Goal: Task Accomplishment & Management: Manage account settings

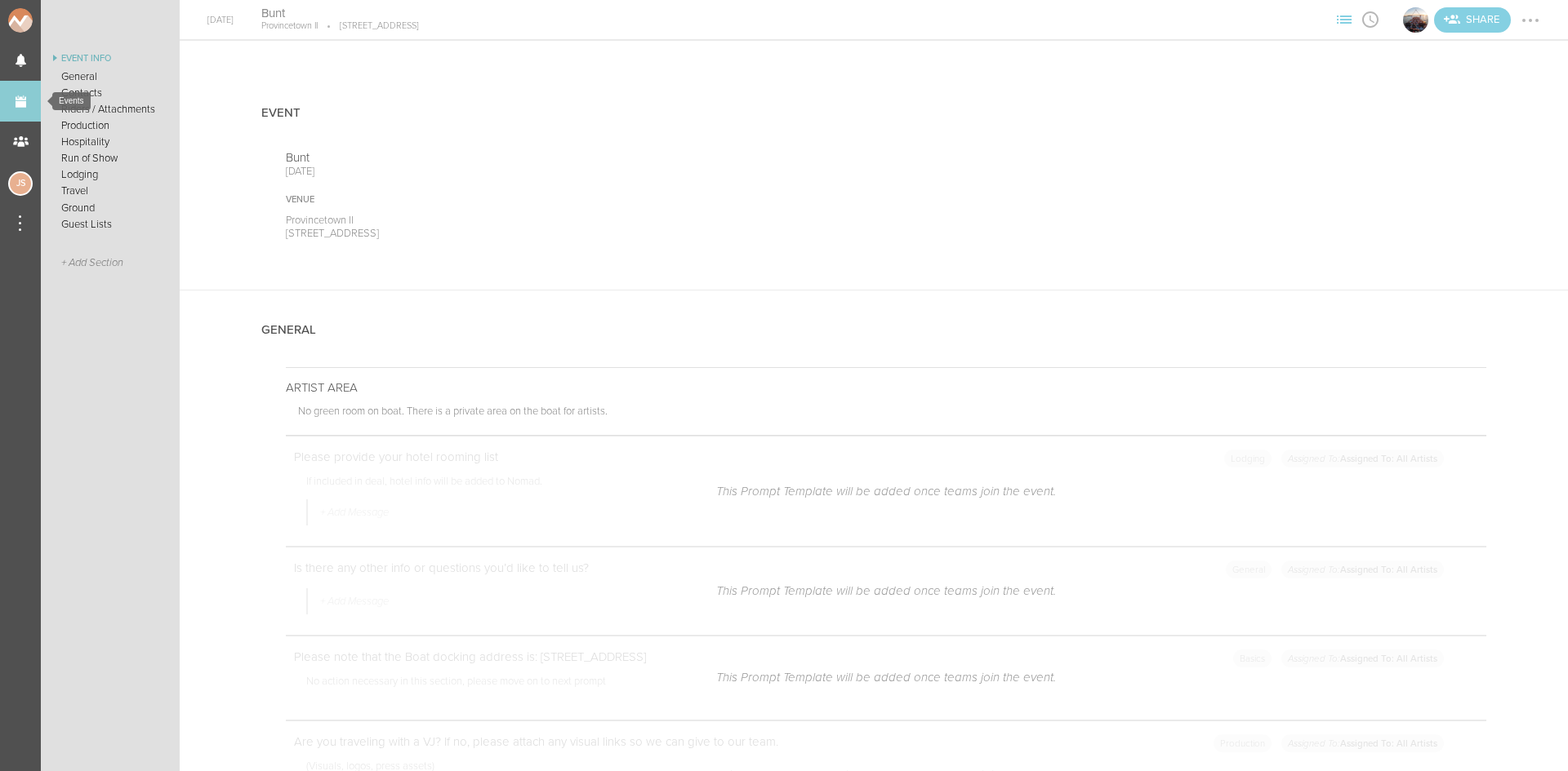
scroll to position [2448, 0]
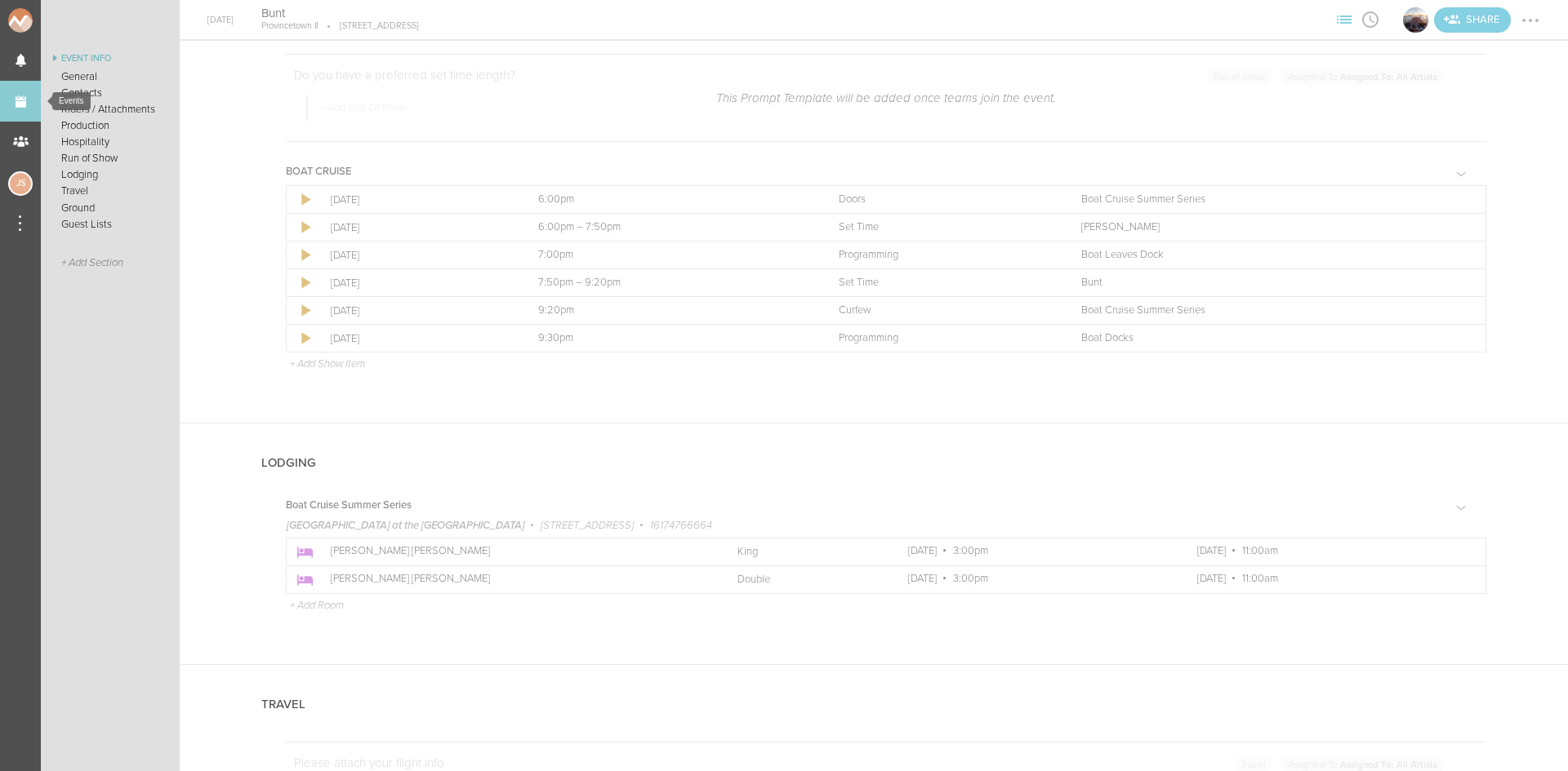
drag, startPoint x: 0, startPoint y: 0, endPoint x: 20, endPoint y: 105, distance: 106.9
click at [20, 105] on link "Events" at bounding box center [21, 102] width 41 height 41
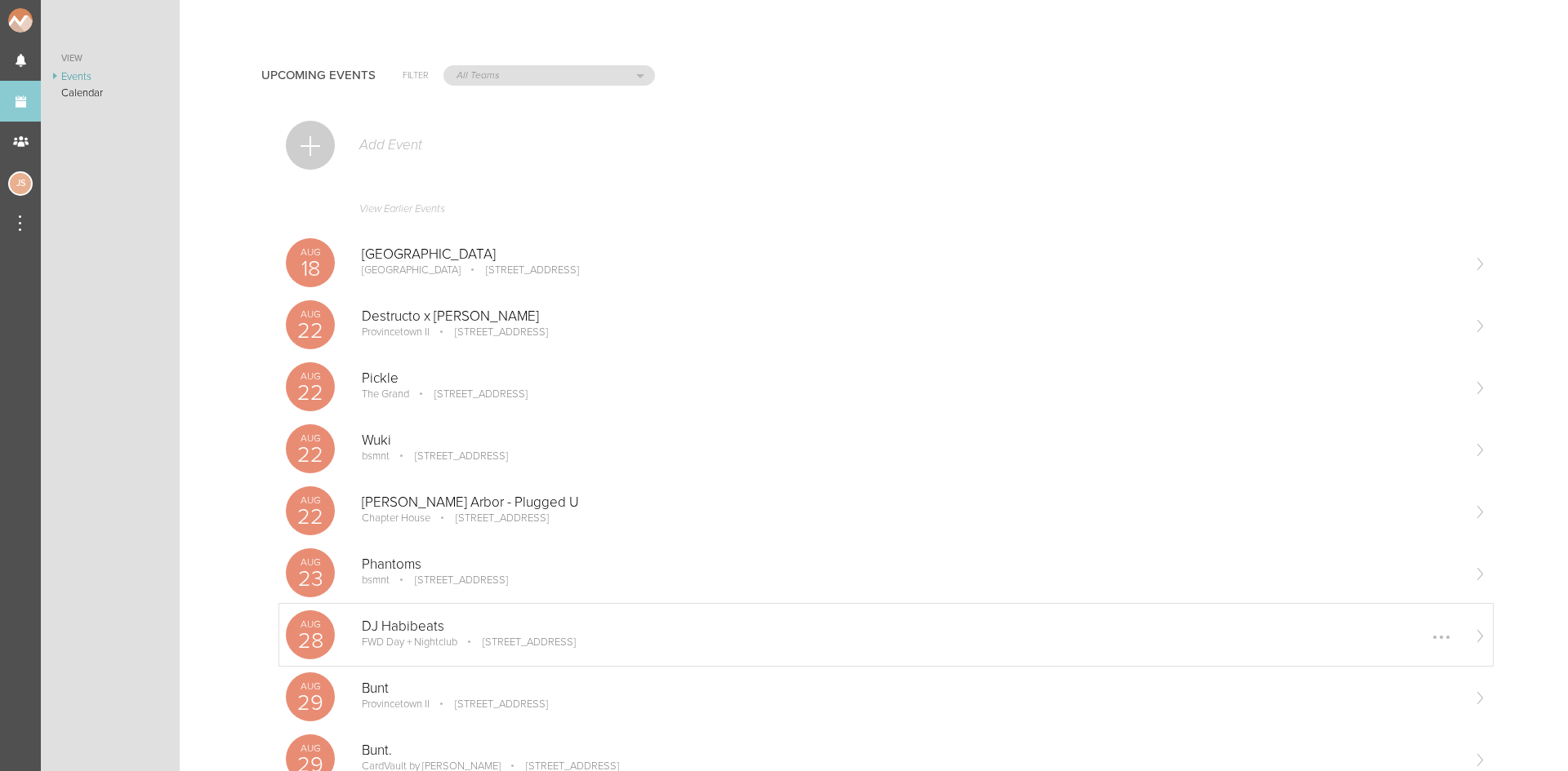
click at [496, 625] on p "DJ Habibeats" at bounding box center [910, 626] width 1098 height 17
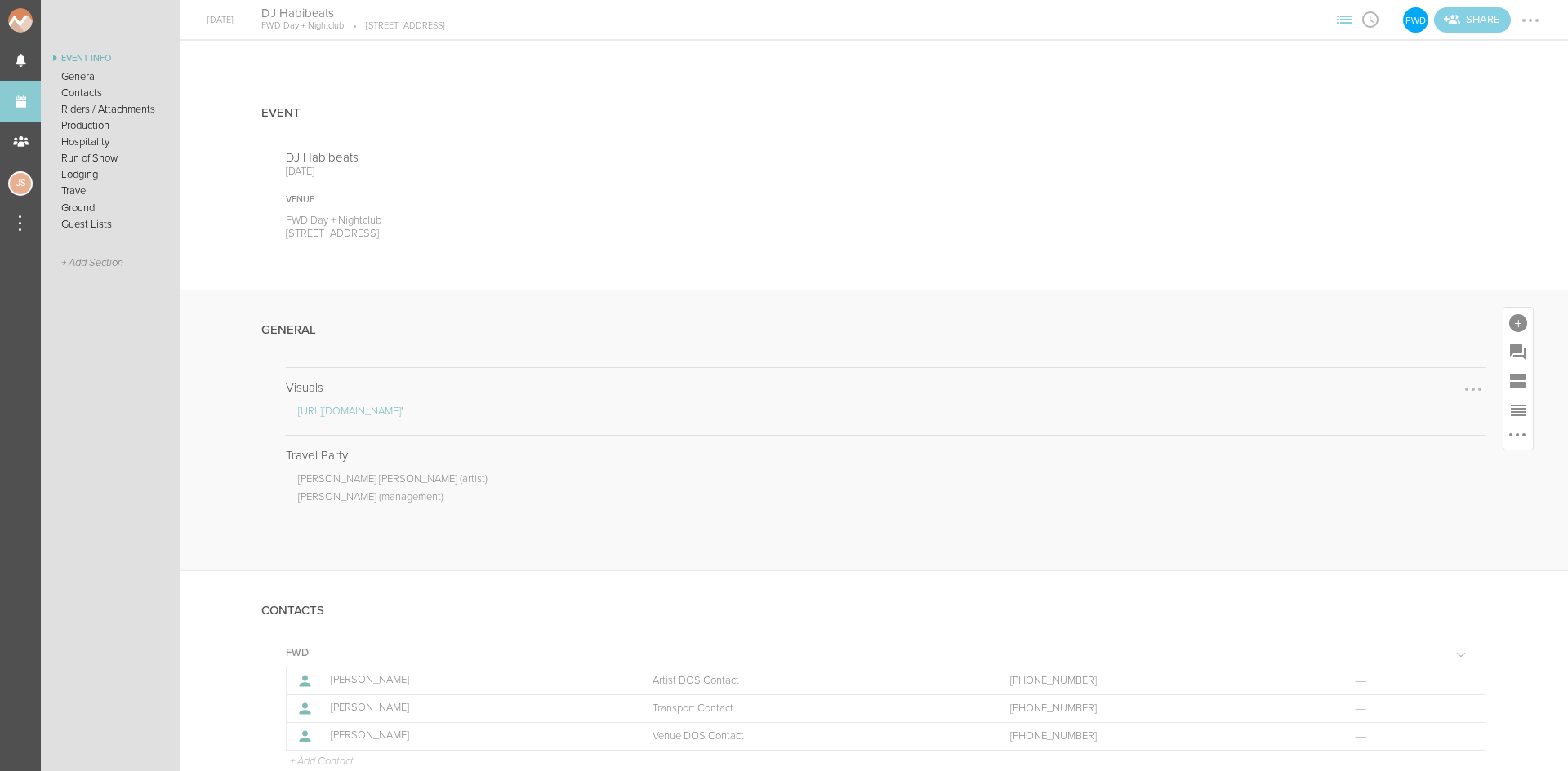
click at [1460, 391] on div at bounding box center [1473, 390] width 26 height 26
click at [1426, 391] on link "Edit Note" at bounding box center [1422, 392] width 126 height 30
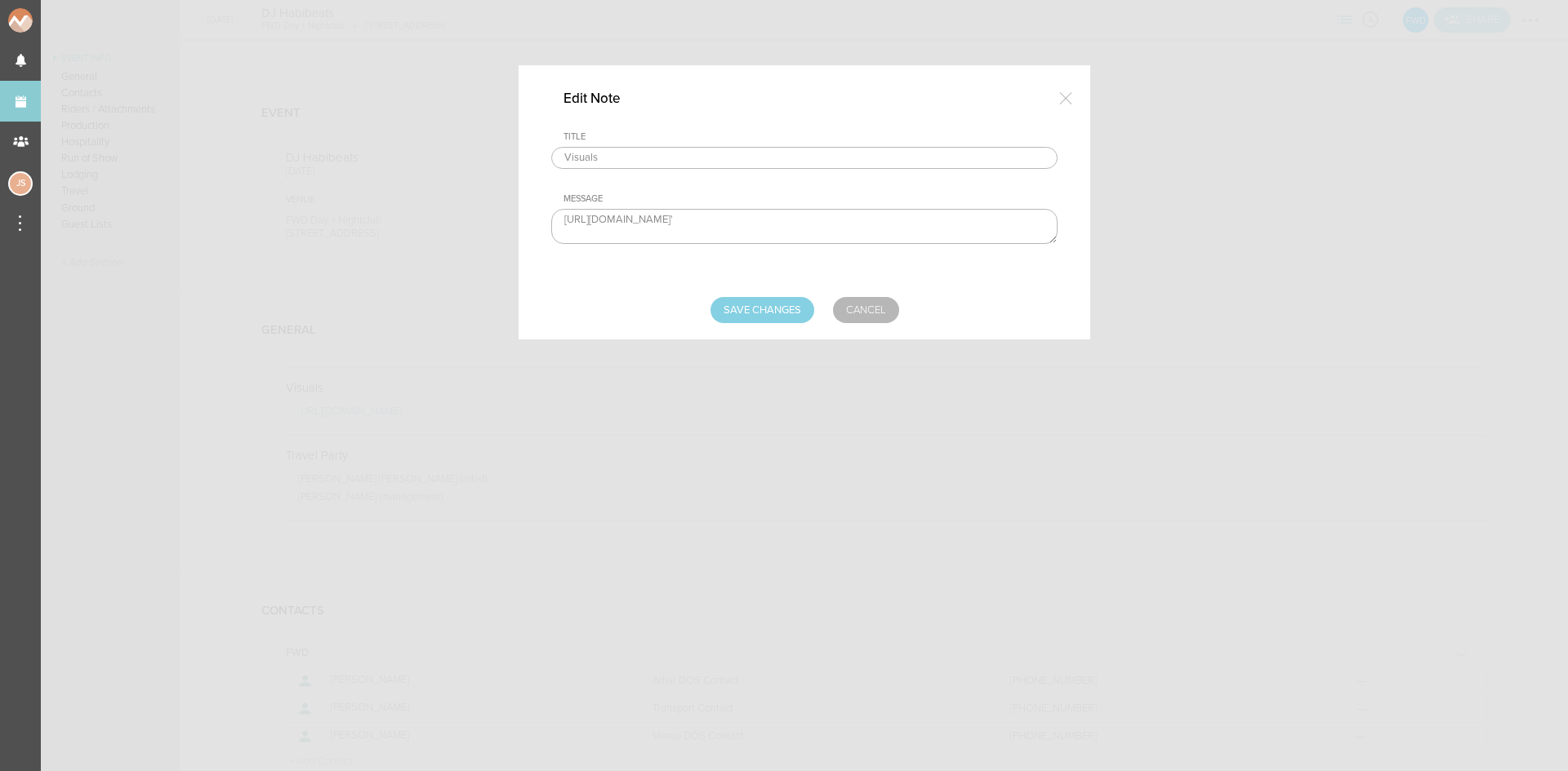
drag, startPoint x: 909, startPoint y: 227, endPoint x: 284, endPoint y: 259, distance: 625.8
click at [284, 259] on div "Edit Note Title Visuals Message https://www.dropbox.com/home/DJ%20HABIBEATS%20K…" at bounding box center [784, 385] width 1568 height 771
paste textarea "drive.google.com/drive/folders/1ci-GMF4UXYDK01R_AOCs-qvwjzbCKAxx"
type textarea "https://drive.google.com/drive/folders/1ci-GMF4UXYDK01R_AOCs-qvwjzbCKAxx"
click at [812, 304] on input "Save Changes" at bounding box center [762, 310] width 104 height 26
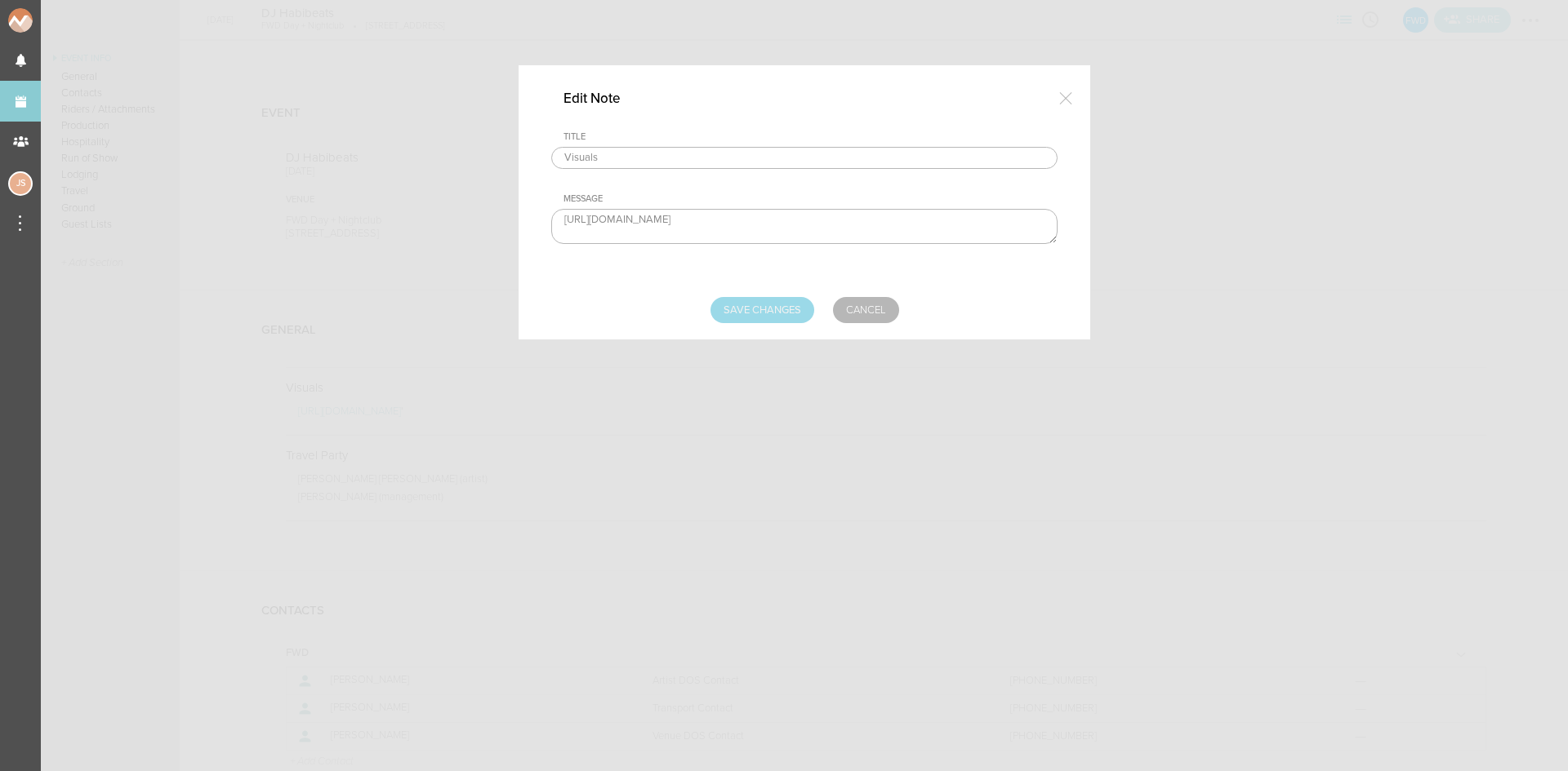
type input "Saving..."
